Goal: Information Seeking & Learning: Find specific fact

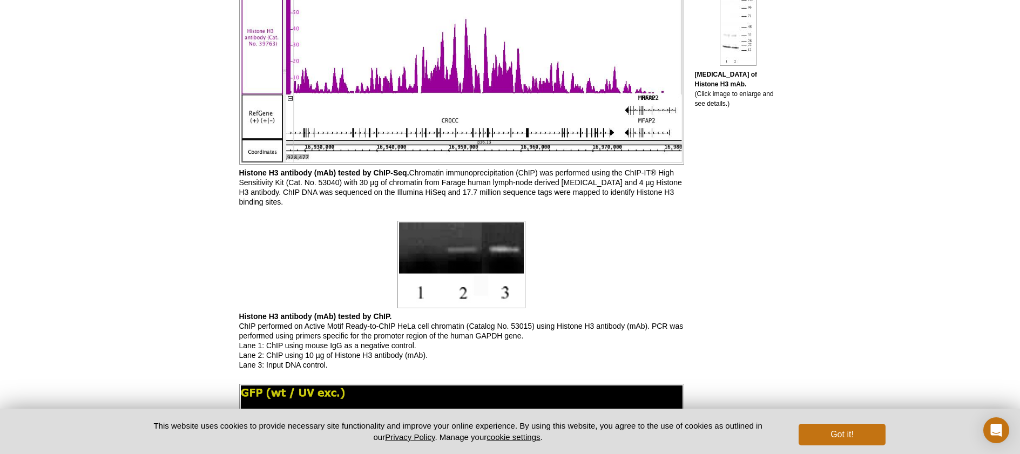
scroll to position [745, 0]
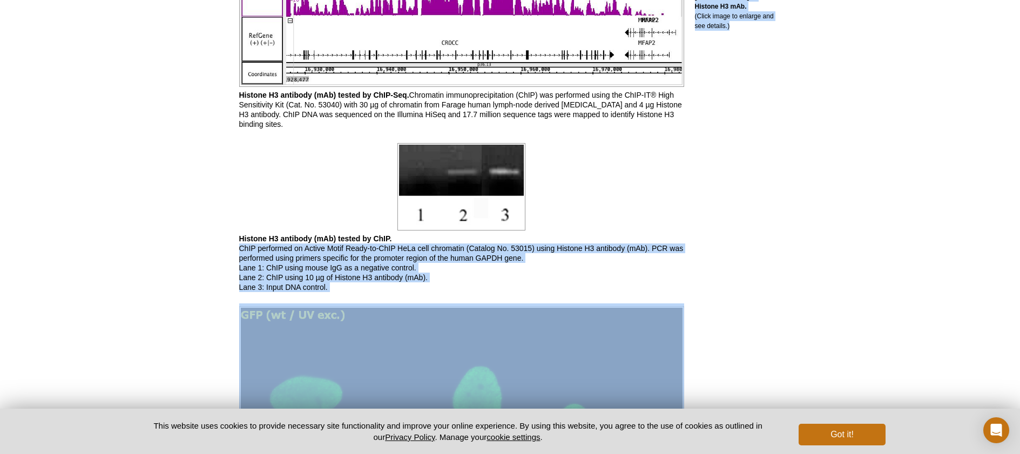
drag, startPoint x: 239, startPoint y: 249, endPoint x: 693, endPoint y: 252, distance: 453.6
click at [594, 271] on p "Histone H3 antibody (mAb) tested by ChIP. ChIP performed on Active Motif Ready-…" at bounding box center [461, 263] width 445 height 58
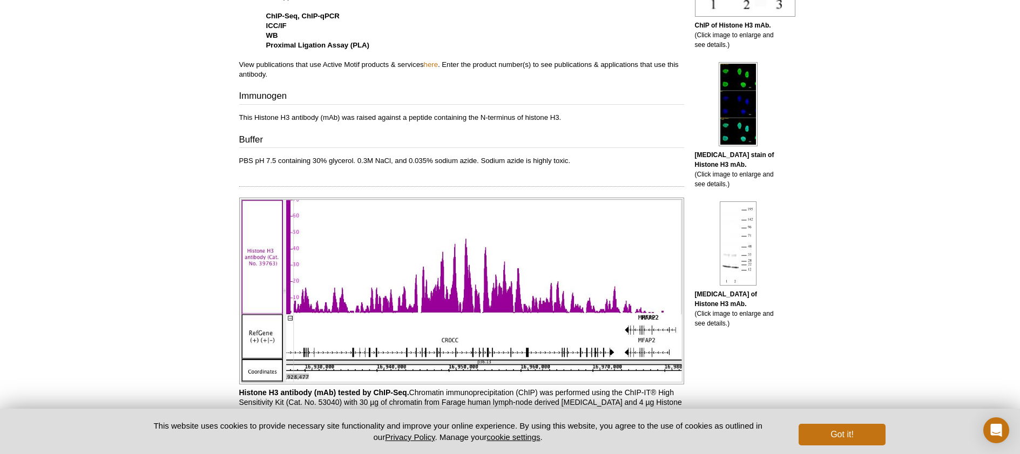
scroll to position [565, 0]
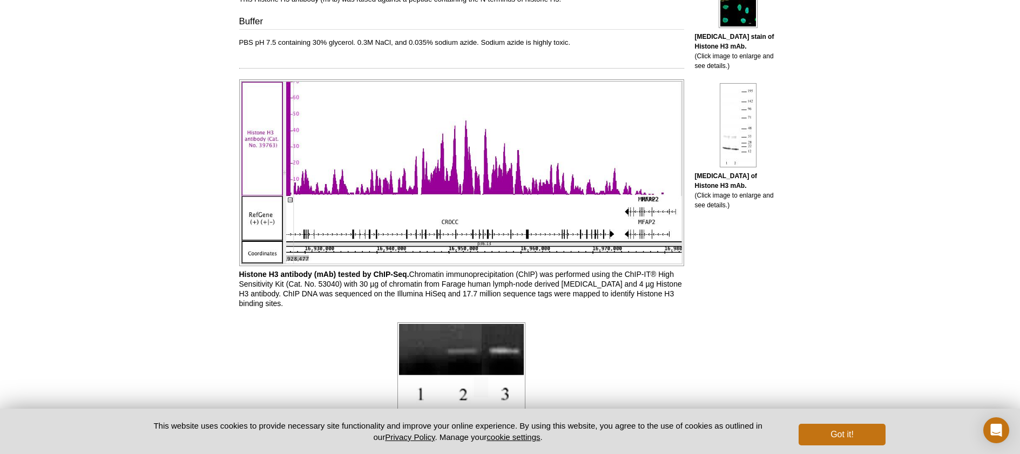
click at [341, 209] on img at bounding box center [461, 172] width 445 height 187
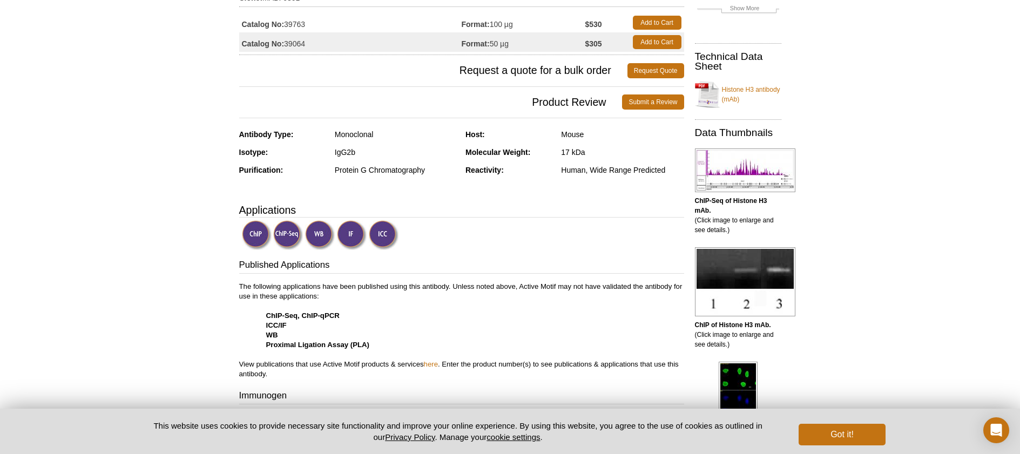
scroll to position [206, 0]
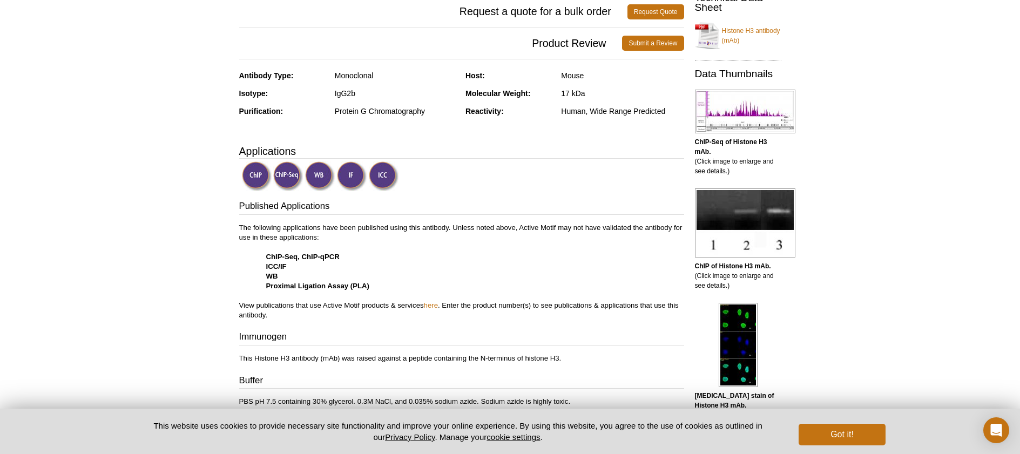
drag, startPoint x: 479, startPoint y: 357, endPoint x: 509, endPoint y: 356, distance: 29.2
click at [518, 359] on p "This Histone H3 antibody (mAb) was raised against a peptide containing the N-te…" at bounding box center [461, 359] width 445 height 10
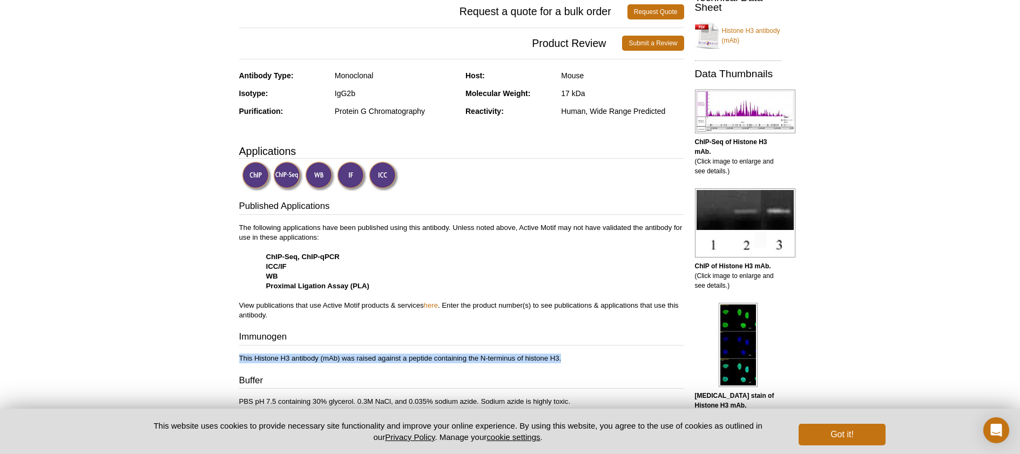
drag, startPoint x: 240, startPoint y: 359, endPoint x: 575, endPoint y: 361, distance: 334.8
click at [575, 361] on p "This Histone H3 antibody (mAb) was raised against a peptide containing the N-te…" at bounding box center [461, 359] width 445 height 10
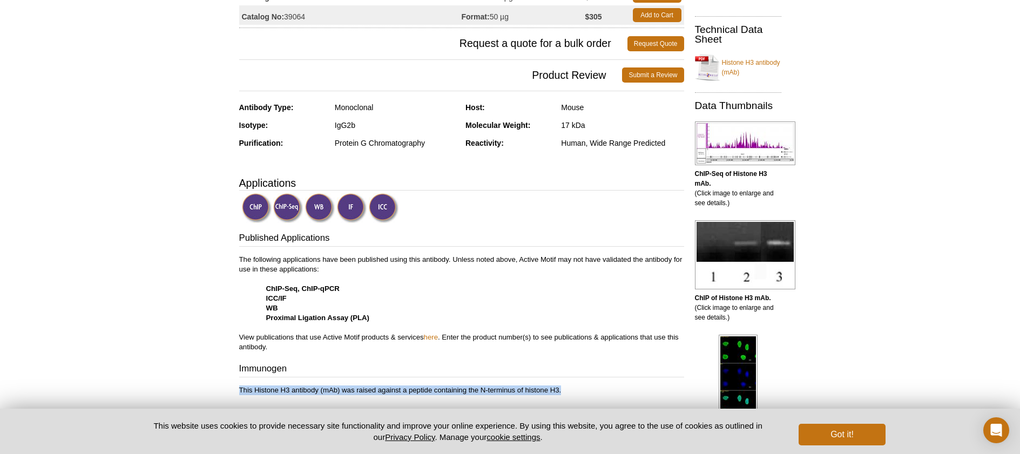
scroll to position [0, 0]
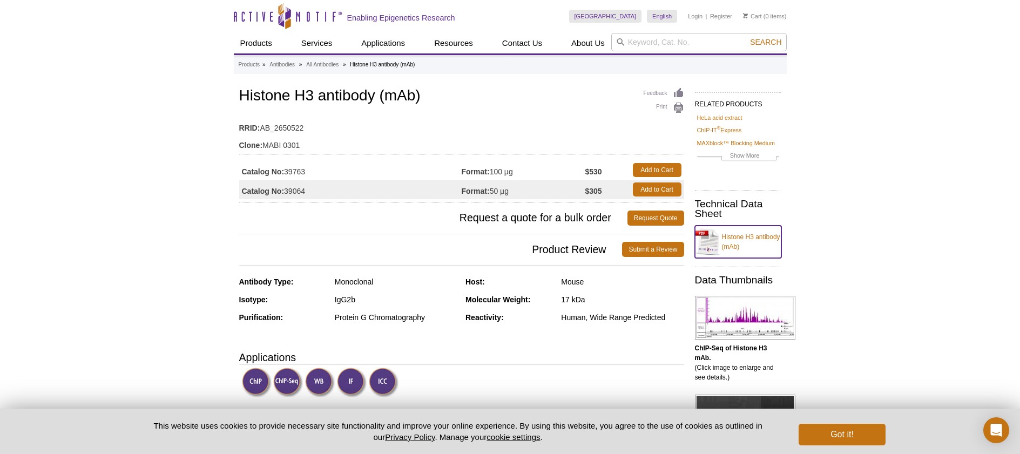
click at [731, 236] on link "Histone H3 antibody (mAb)" at bounding box center [738, 242] width 86 height 32
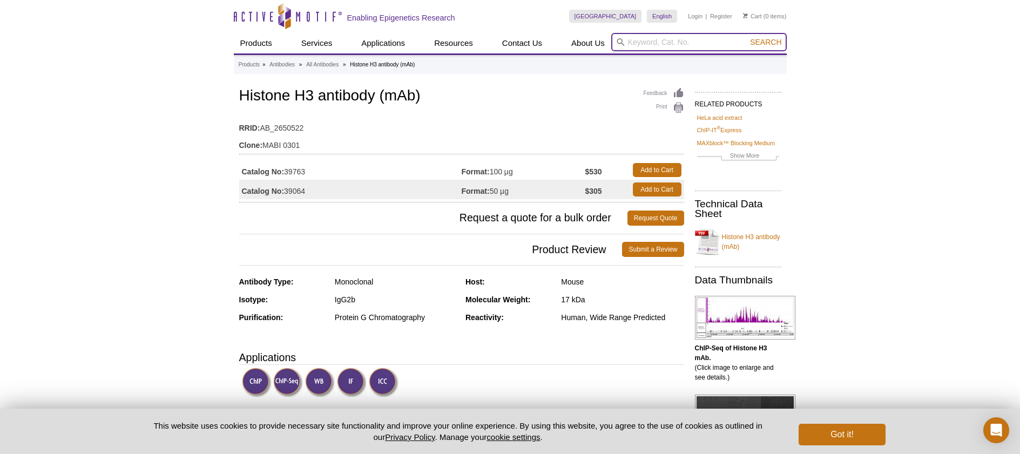
click at [653, 40] on input "search" at bounding box center [698, 42] width 175 height 18
paste input "91297"
type input "91297"
click at [747, 37] on button "Search" at bounding box center [766, 42] width 38 height 10
